Goal: Information Seeking & Learning: Learn about a topic

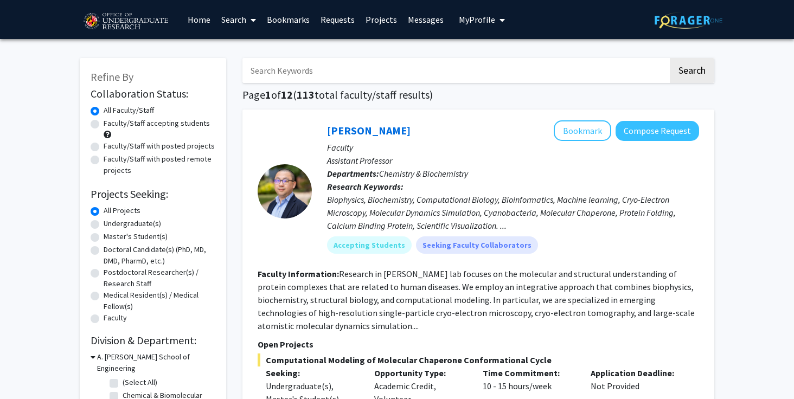
drag, startPoint x: 242, startPoint y: 96, endPoint x: 454, endPoint y: 97, distance: 212.0
click at [454, 97] on h1 "Page 1 of 12 ( 113 total faculty/staff results)" at bounding box center [478, 94] width 472 height 13
click at [453, 95] on h1 "Page 1 of 12 ( 113 total faculty/staff results)" at bounding box center [478, 94] width 472 height 13
click at [290, 73] on input "Search Keywords" at bounding box center [455, 70] width 426 height 25
drag, startPoint x: 320, startPoint y: 70, endPoint x: 124, endPoint y: 101, distance: 198.3
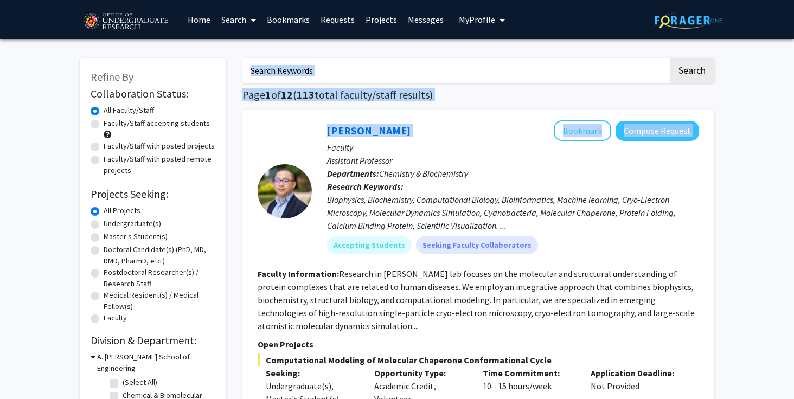
drag, startPoint x: 753, startPoint y: 80, endPoint x: 415, endPoint y: 115, distance: 340.2
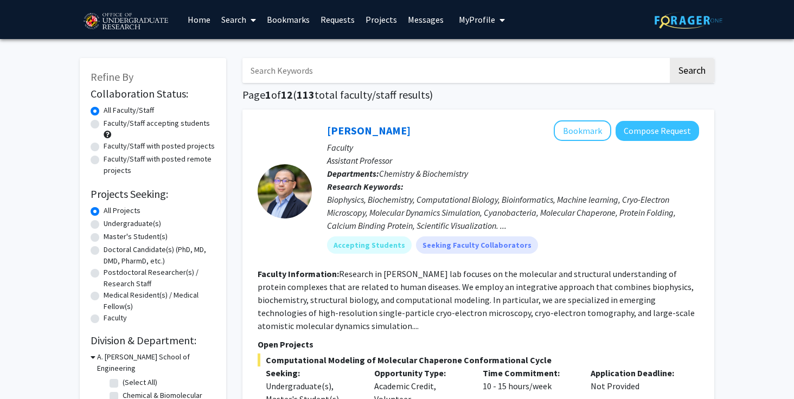
click at [415, 121] on div "[PERSON_NAME] Bookmark Compose Request" at bounding box center [513, 130] width 372 height 21
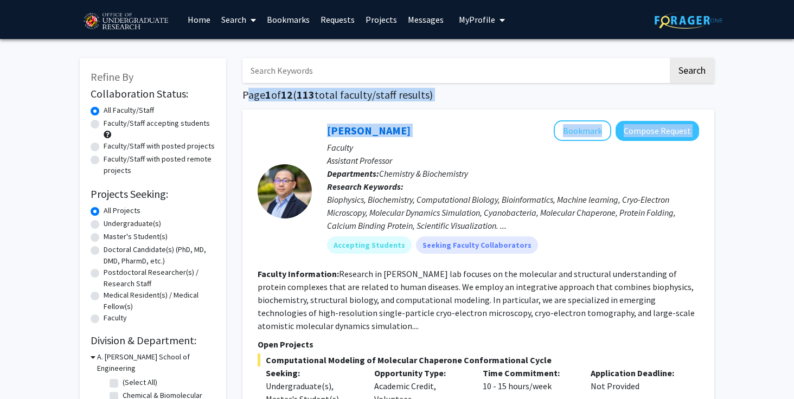
drag, startPoint x: 240, startPoint y: 94, endPoint x: 396, endPoint y: 119, distance: 157.7
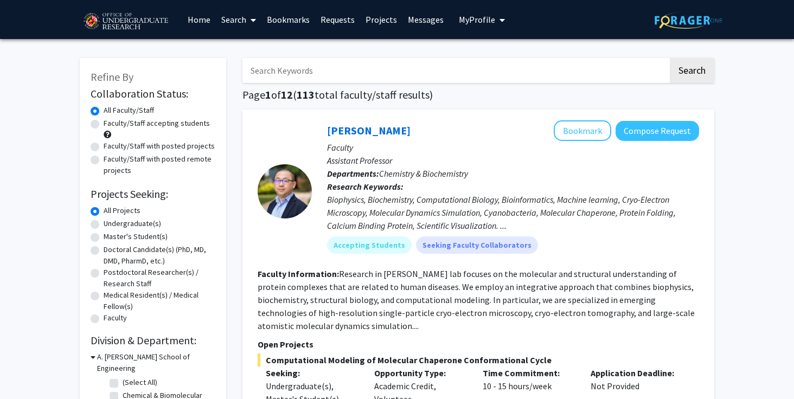
click at [396, 125] on div "[PERSON_NAME] Bookmark Compose Request" at bounding box center [513, 130] width 372 height 21
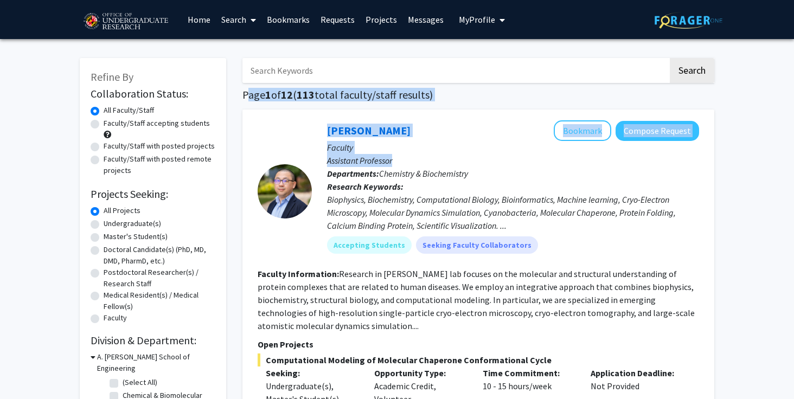
drag, startPoint x: 240, startPoint y: 87, endPoint x: 729, endPoint y: 218, distance: 506.4
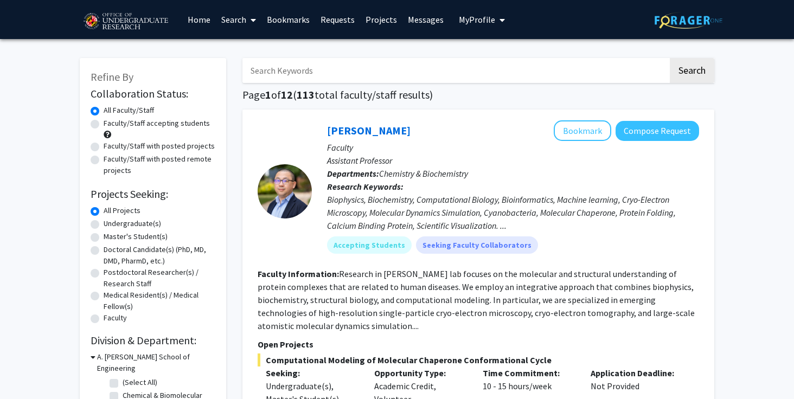
click at [671, 230] on div "Biophysics, Biochemistry, Computational Biology, Bioinformatics, Machine learni…" at bounding box center [513, 212] width 372 height 39
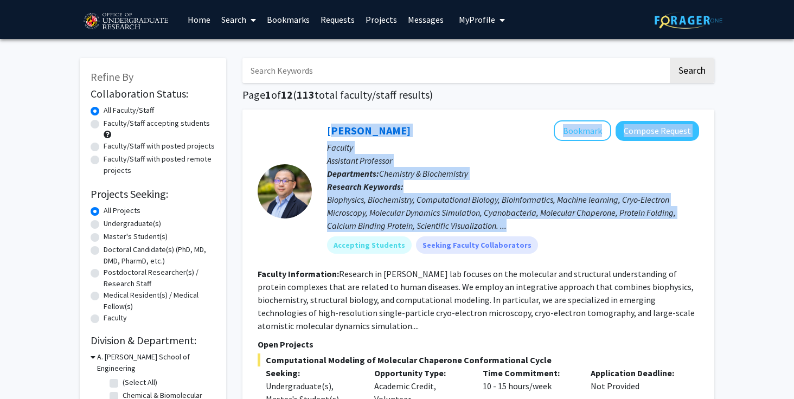
drag, startPoint x: 670, startPoint y: 232, endPoint x: 314, endPoint y: 112, distance: 376.0
drag, startPoint x: 314, startPoint y: 126, endPoint x: 609, endPoint y: 237, distance: 315.2
click at [609, 237] on div "[PERSON_NAME] Bookmark Compose Request Faculty Assistant Professor Departments:…" at bounding box center [505, 191] width 387 height 142
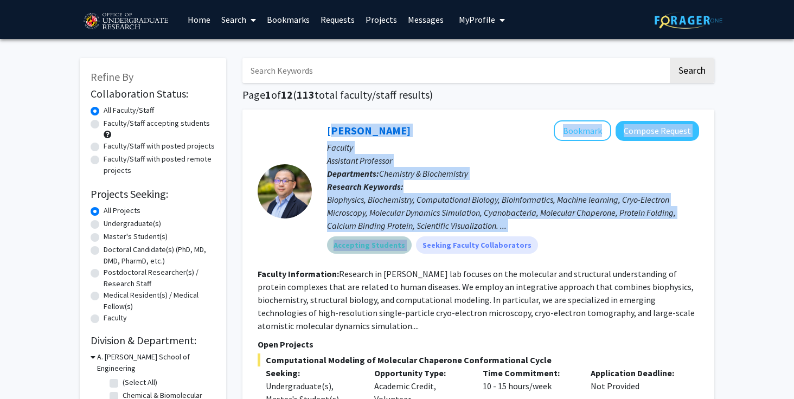
click at [609, 237] on div "Accepting Students Seeking Faculty Collaborators" at bounding box center [513, 245] width 376 height 22
click at [608, 246] on div "Accepting Students Seeking Faculty Collaborators" at bounding box center [513, 245] width 376 height 22
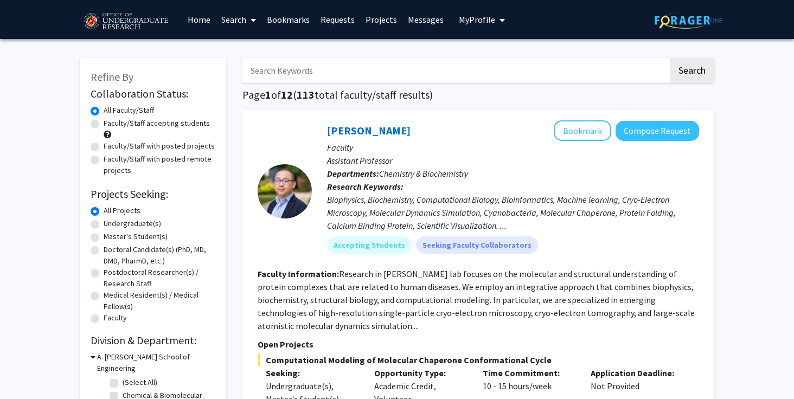
click at [594, 258] on div "[PERSON_NAME] Bookmark Compose Request Faculty Assistant Professor Departments:…" at bounding box center [505, 191] width 387 height 142
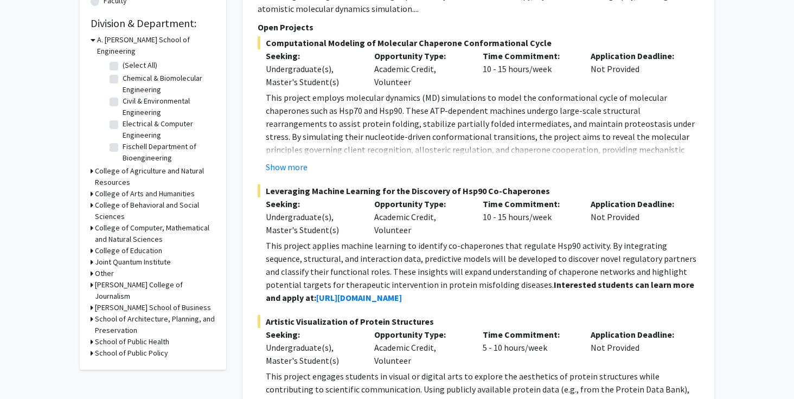
scroll to position [318, 0]
